Goal: Task Accomplishment & Management: Manage account settings

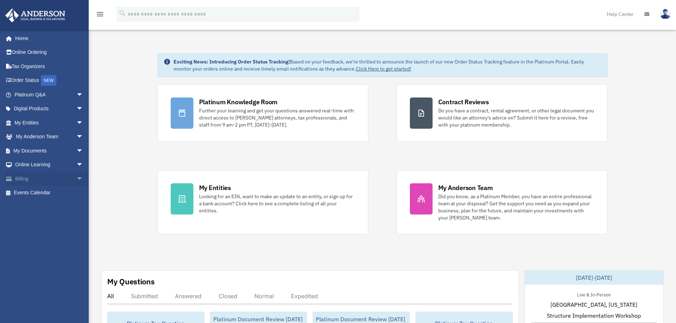
click at [59, 177] on link "Billing arrow_drop_down" at bounding box center [49, 179] width 89 height 14
click at [76, 178] on span "arrow_drop_down" at bounding box center [83, 179] width 14 height 15
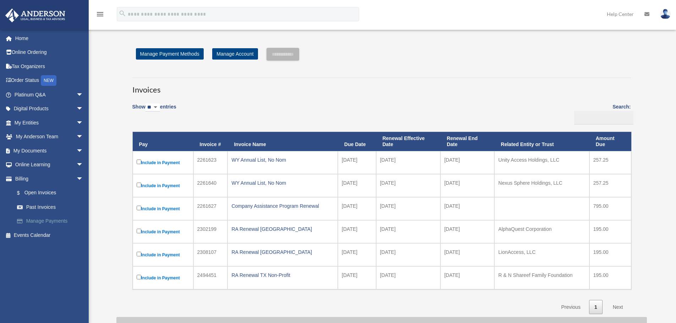
click at [64, 219] on link "Manage Payments" at bounding box center [52, 221] width 84 height 14
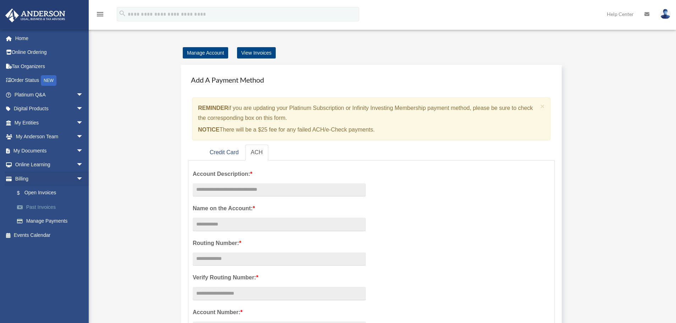
click at [44, 207] on link "Past Invoices" at bounding box center [52, 207] width 84 height 14
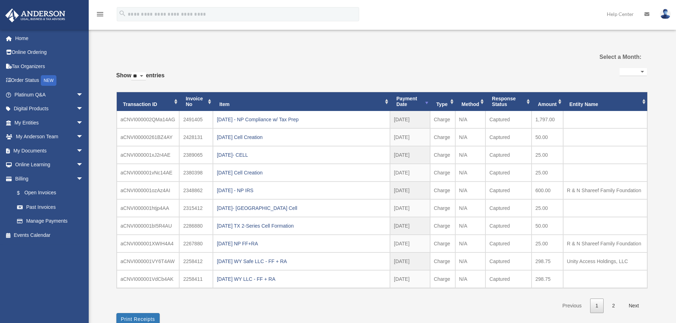
select select
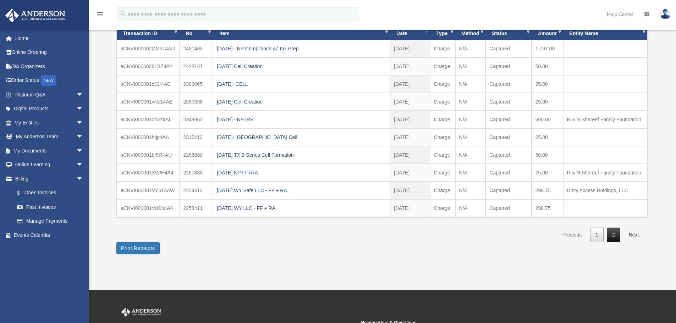
click at [617, 236] on link "2" at bounding box center [613, 235] width 13 height 15
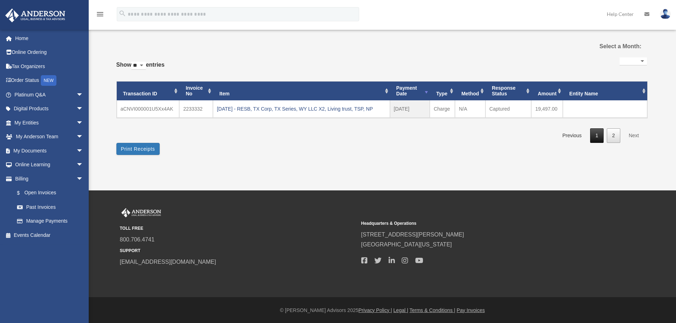
click at [596, 139] on link "1" at bounding box center [596, 135] width 13 height 15
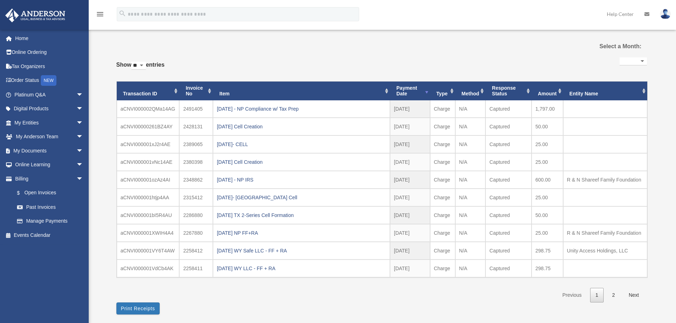
click at [229, 178] on div "2025.01.13 - NP IRS" at bounding box center [301, 180] width 169 height 10
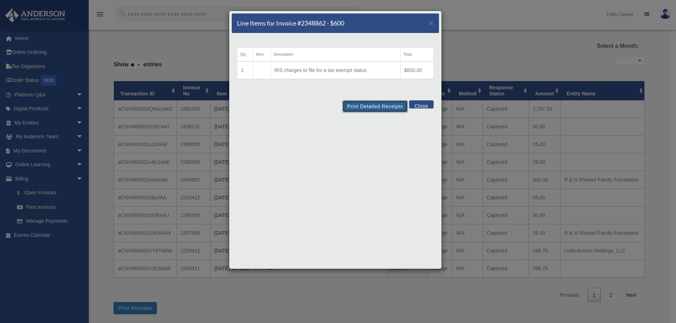
click at [392, 110] on button "Print Detailed Receipts" at bounding box center [374, 106] width 65 height 12
click at [430, 22] on span "×" at bounding box center [431, 23] width 5 height 8
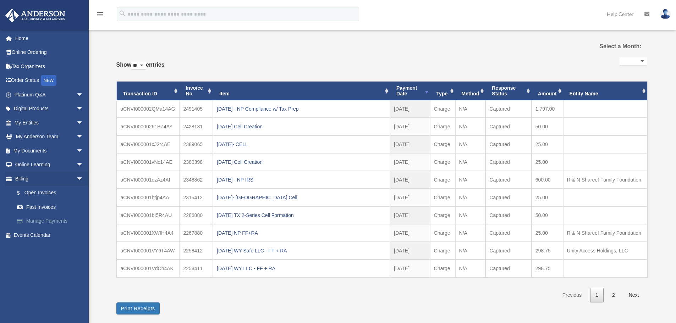
click at [60, 219] on link "Manage Payments" at bounding box center [52, 221] width 84 height 14
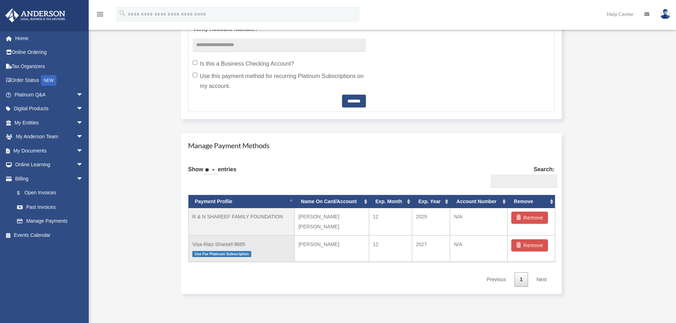
scroll to position [318, 0]
